Goal: Use online tool/utility

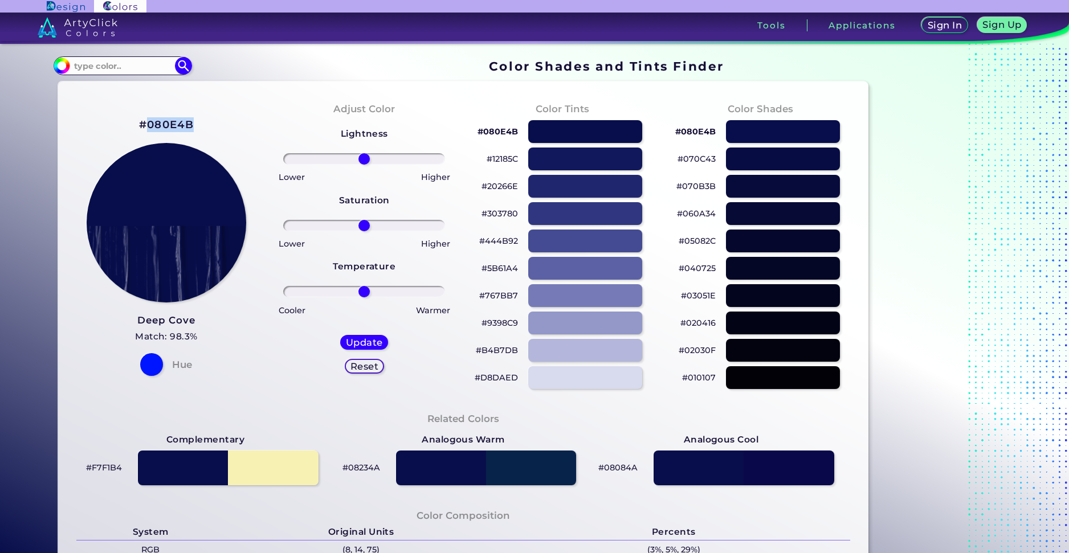
drag, startPoint x: 194, startPoint y: 120, endPoint x: 141, endPoint y: 124, distance: 52.5
click at [141, 124] on div "#080E4B Deep Cove Match: 98.3% Hue" at bounding box center [166, 246] width 198 height 310
copy h2 "080E4B"
click at [568, 130] on div at bounding box center [585, 131] width 115 height 23
drag, startPoint x: 513, startPoint y: 130, endPoint x: 480, endPoint y: 133, distance: 32.6
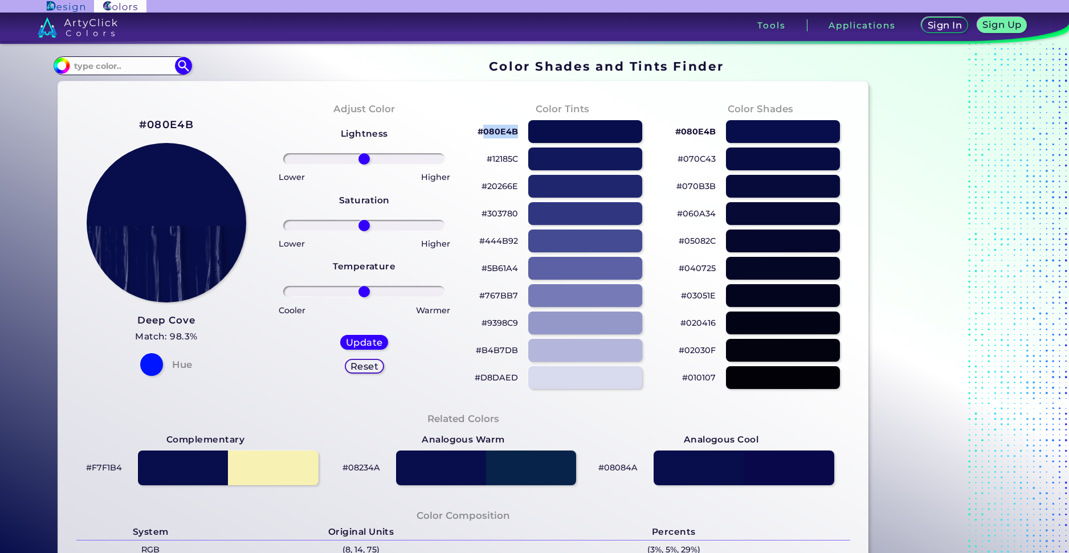
click at [480, 133] on p "#080E4B" at bounding box center [497, 132] width 40 height 14
copy p "080E4B"
drag, startPoint x: 514, startPoint y: 132, endPoint x: 483, endPoint y: 134, distance: 31.4
click at [483, 134] on p "#080E4B" at bounding box center [497, 132] width 40 height 14
copy p "080E4B"
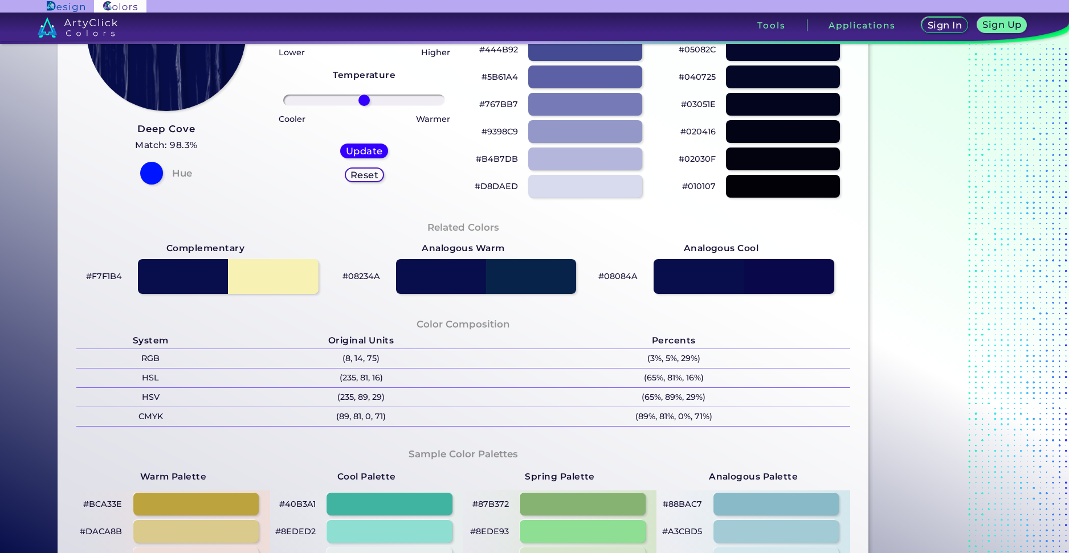
scroll to position [615, 0]
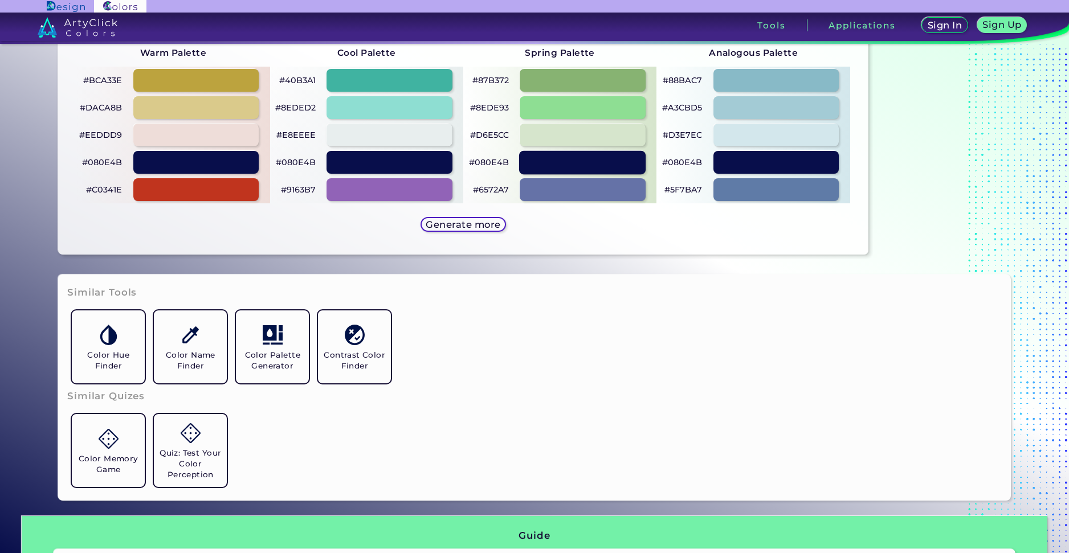
click at [557, 161] on div at bounding box center [582, 161] width 127 height 23
type input "#080e4b"
drag, startPoint x: 506, startPoint y: 162, endPoint x: 474, endPoint y: 165, distance: 32.6
click at [474, 165] on div "#080E4B" at bounding box center [559, 162] width 193 height 27
copy p "080E4B"
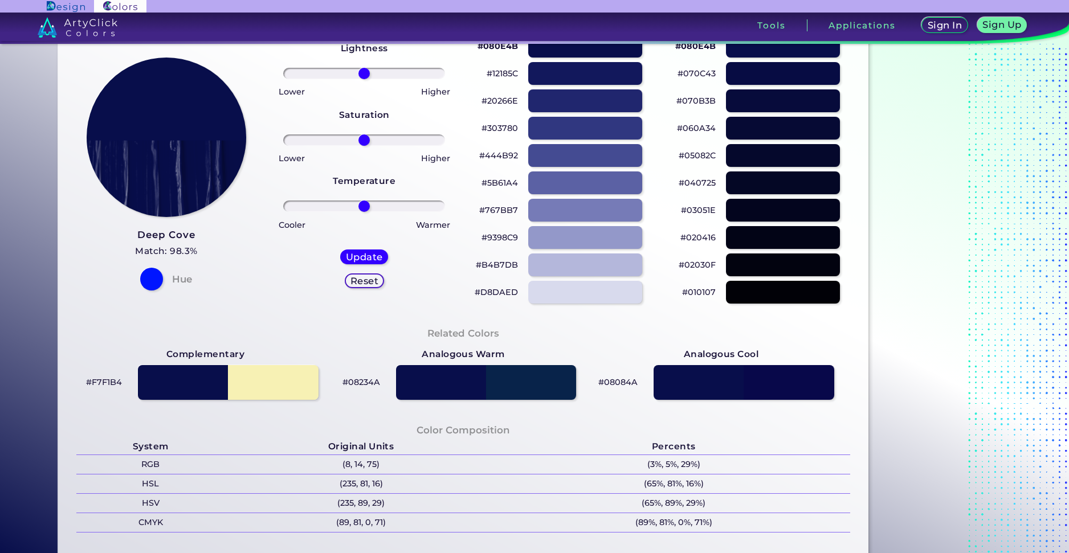
scroll to position [0, 0]
